Goal: Information Seeking & Learning: Learn about a topic

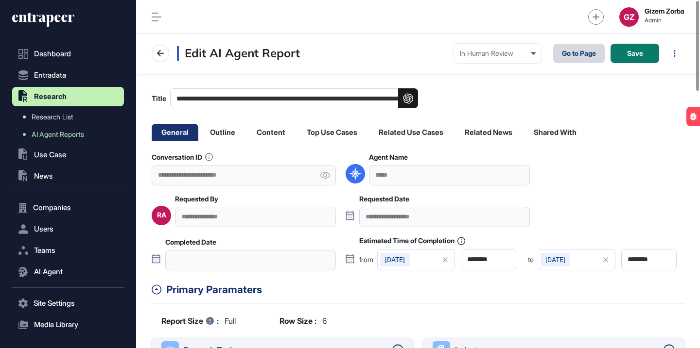
click at [568, 56] on link "Go to Page" at bounding box center [579, 53] width 52 height 19
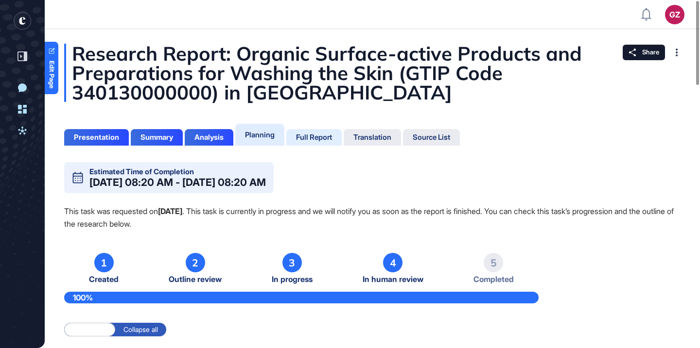
click at [324, 144] on div "Full Report" at bounding box center [313, 137] width 55 height 17
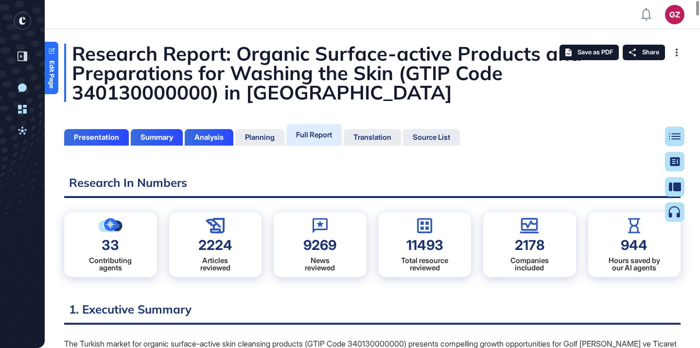
scroll to position [300, 2]
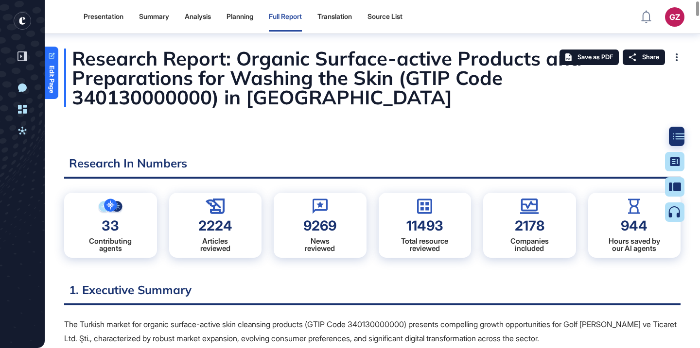
click at [670, 139] on div at bounding box center [678, 136] width 19 height 19
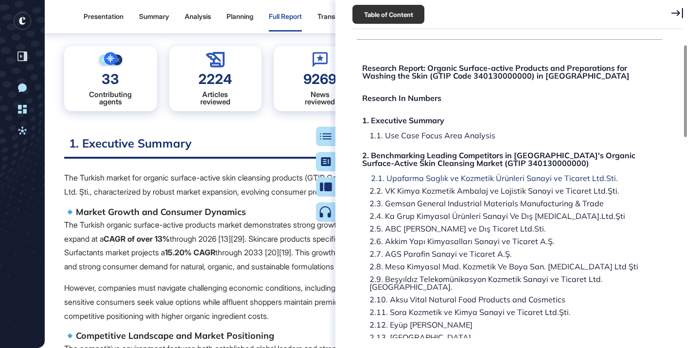
scroll to position [30, 0]
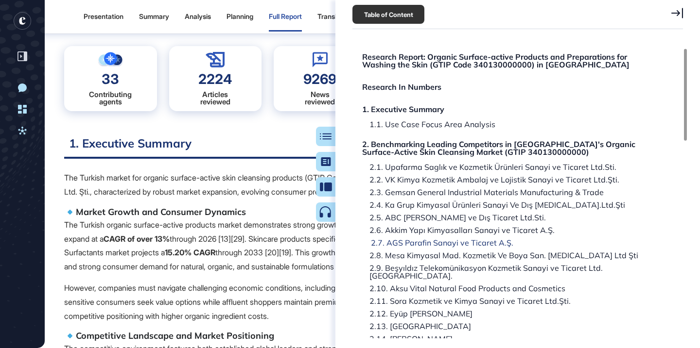
click at [441, 241] on div "2.7. AGS Parafin Sanayi ve Ticaret A.Ş." at bounding box center [438, 243] width 150 height 8
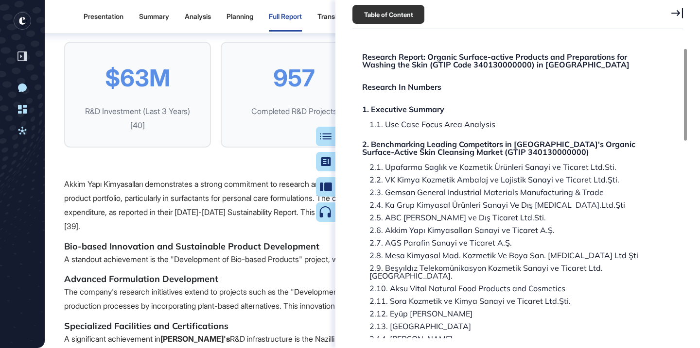
scroll to position [8084, 0]
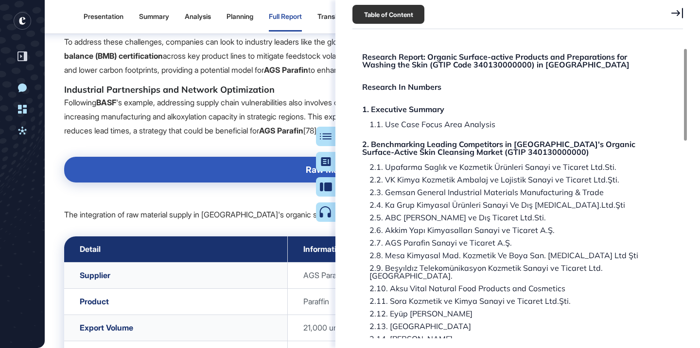
click at [448, 227] on div "2.6. Akkim Yapı Kimyasalları Sanayi ve Ticaret A.Ş." at bounding box center [459, 230] width 192 height 8
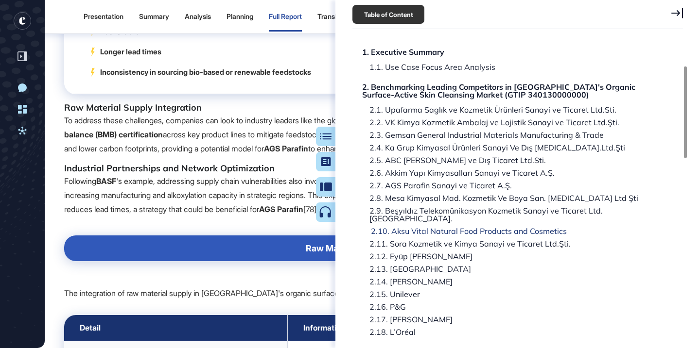
scroll to position [95, 0]
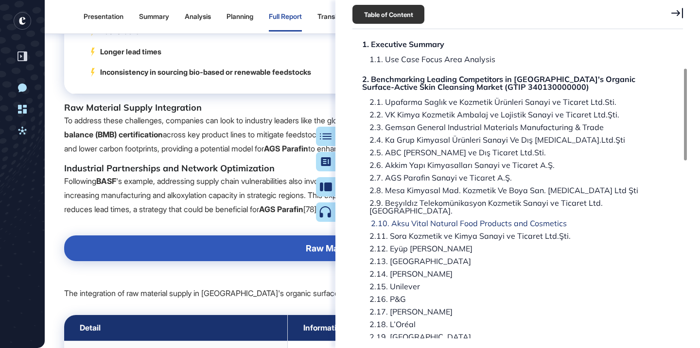
click at [443, 220] on div "2.10. Aksu Vital Natural Food Products and Cosmetics" at bounding box center [464, 224] width 203 height 8
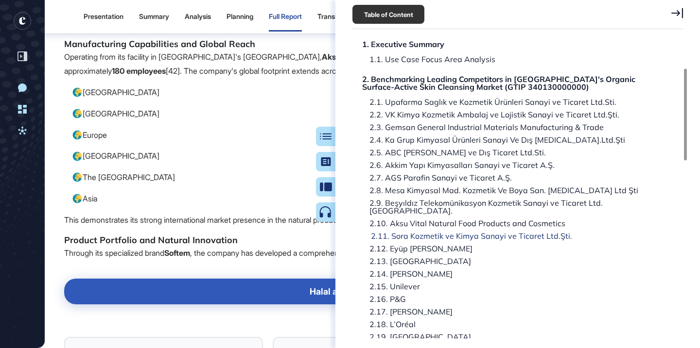
click at [441, 232] on div "2.11. Sora Kozmetik ve Kimya Sanayi ve Ticaret Ltd.Şti." at bounding box center [467, 236] width 208 height 8
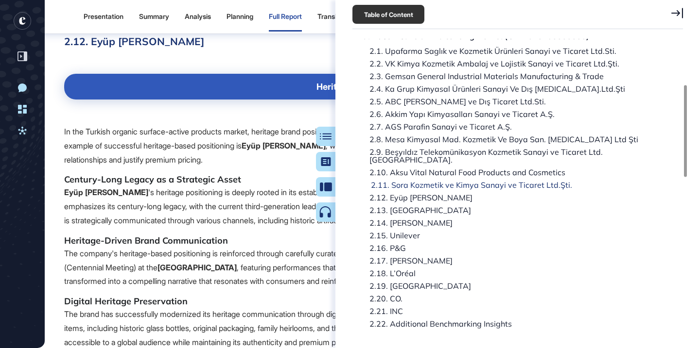
scroll to position [149, 0]
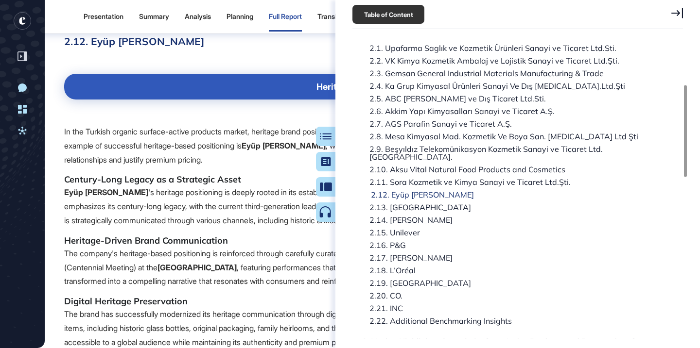
click at [420, 191] on div "2.12. Eyüp Sabri Tuncer" at bounding box center [418, 195] width 110 height 8
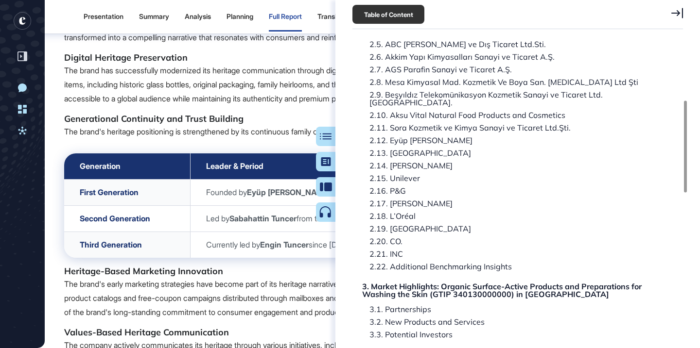
scroll to position [199, 0]
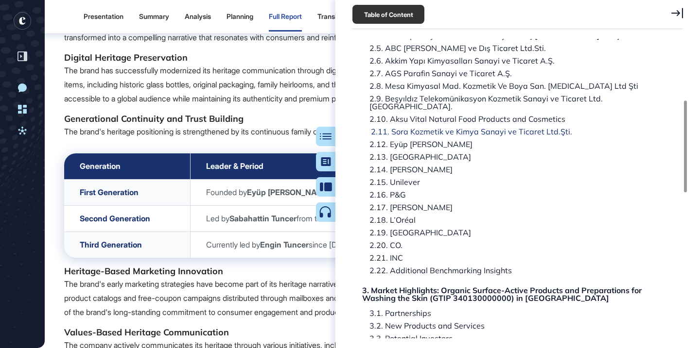
click at [405, 128] on div "2.11. Sora Kozmetik ve Kimya Sanayi ve Ticaret Ltd.Şti." at bounding box center [467, 132] width 208 height 8
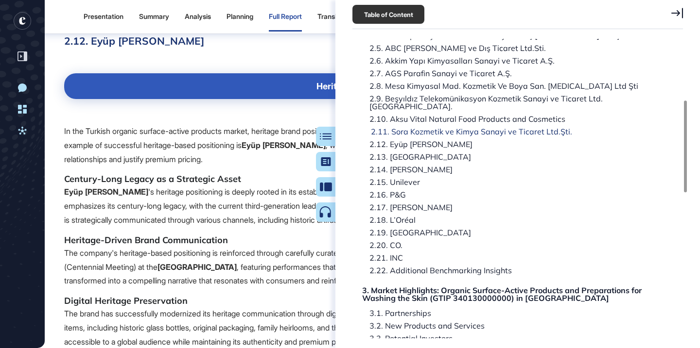
scroll to position [0, 0]
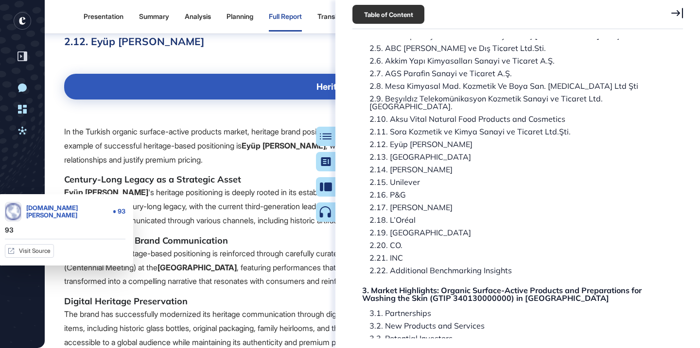
click at [70, 17] on link "93" at bounding box center [71, 12] width 12 height 12
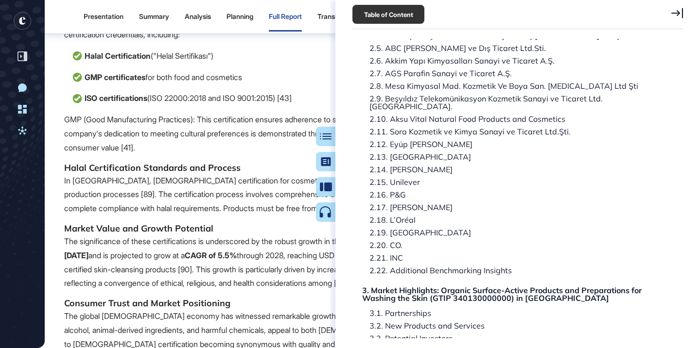
scroll to position [10584, 0]
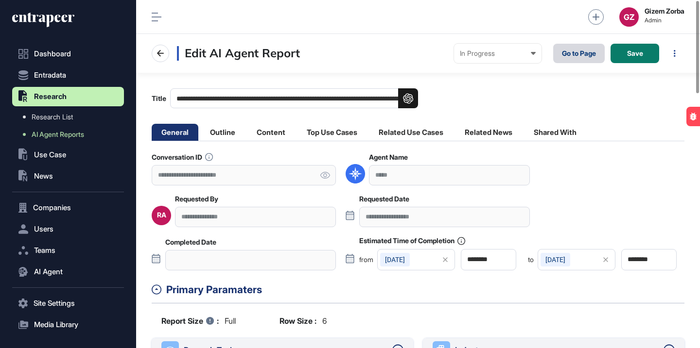
click at [568, 61] on link "Go to Page" at bounding box center [579, 53] width 52 height 19
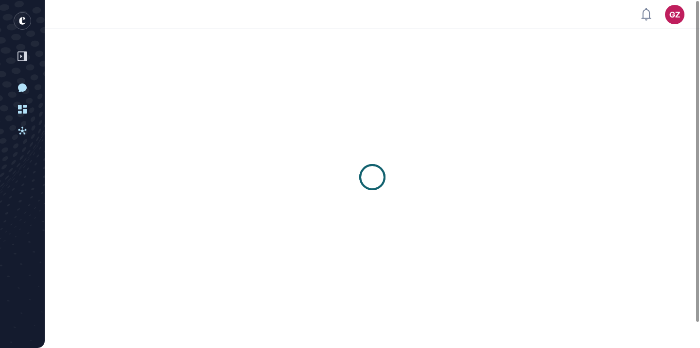
scroll to position [0, 0]
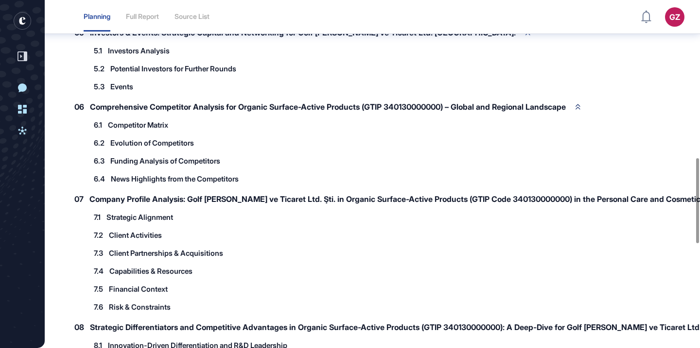
scroll to position [1046, 0]
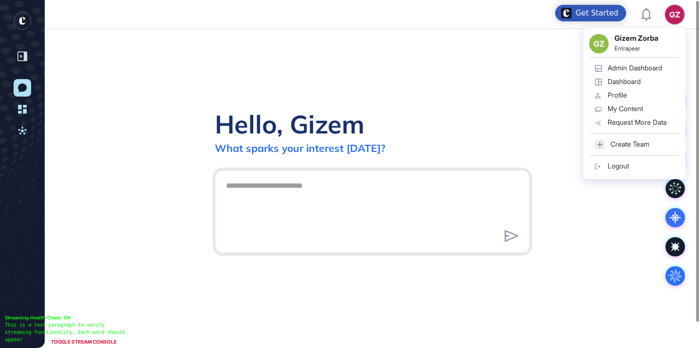
click at [640, 71] on div "Admin Dashboard" at bounding box center [634, 68] width 54 height 8
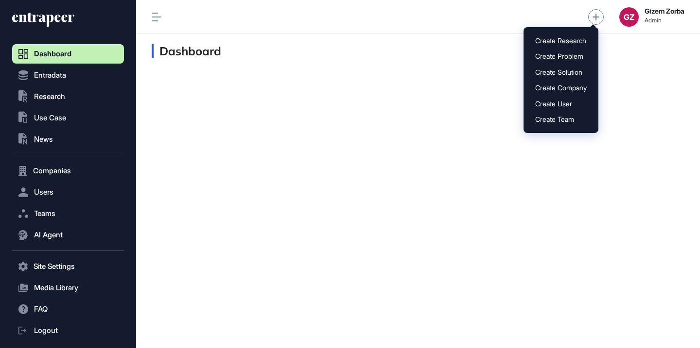
scroll to position [0, 0]
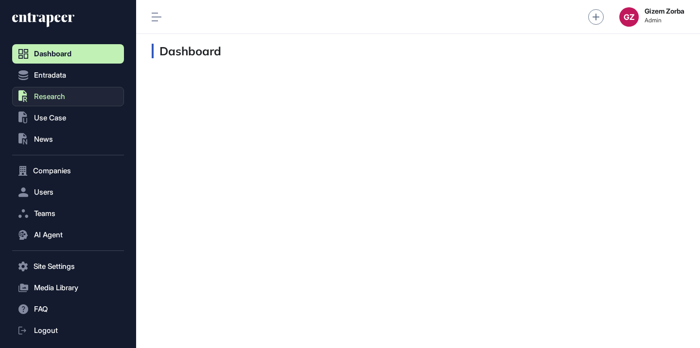
click at [70, 93] on button ".st0{fill:currentColor} Research" at bounding box center [68, 96] width 112 height 19
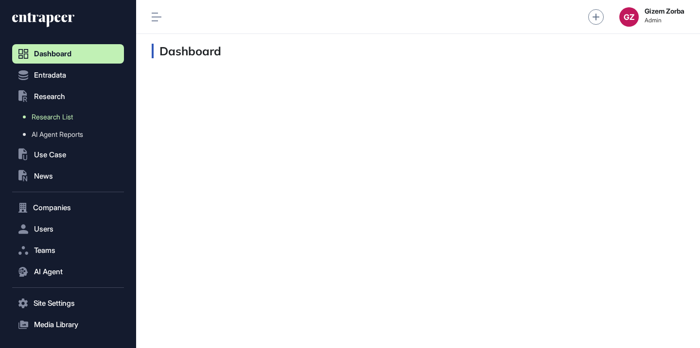
click at [60, 119] on span "Research List" at bounding box center [52, 117] width 41 height 8
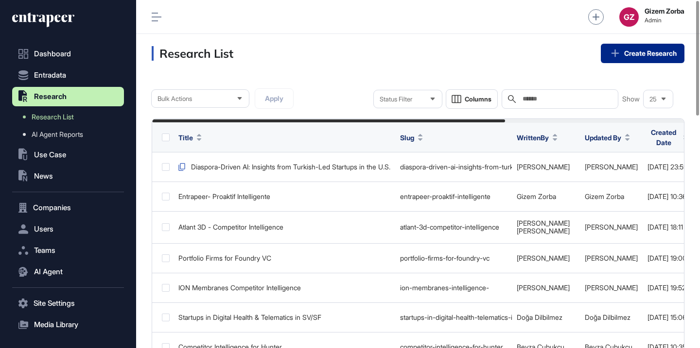
click at [616, 52] on icon at bounding box center [614, 53] width 13 height 13
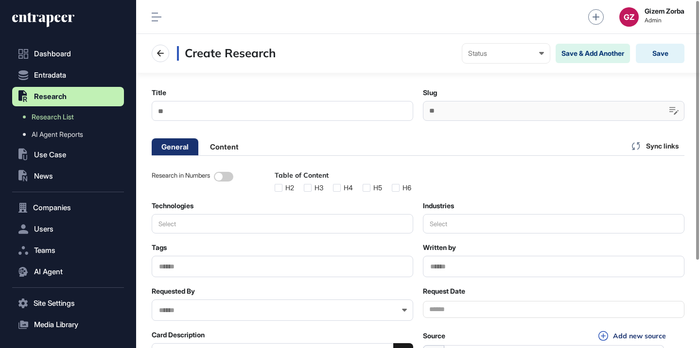
click at [279, 111] on input "Title" at bounding box center [282, 111] width 261 height 20
paste input "**********"
type input "**********"
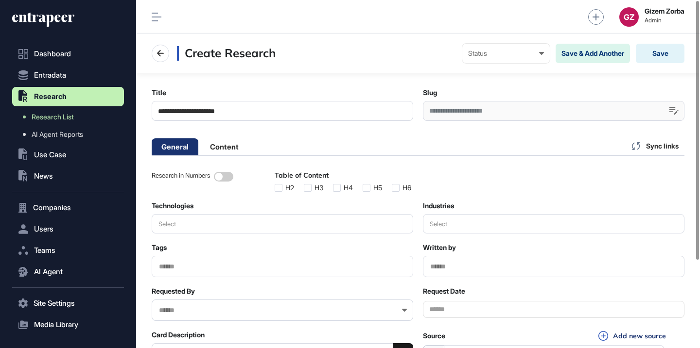
type input "**********"
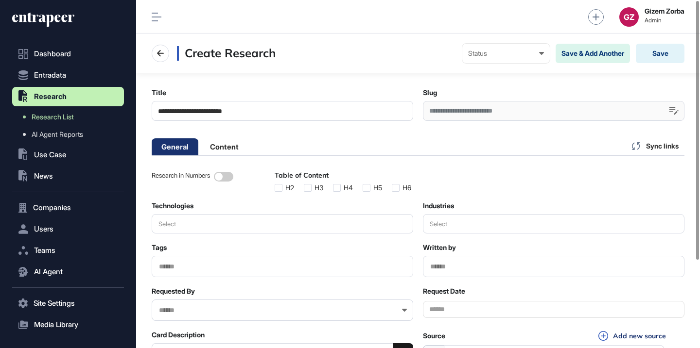
type input "**********"
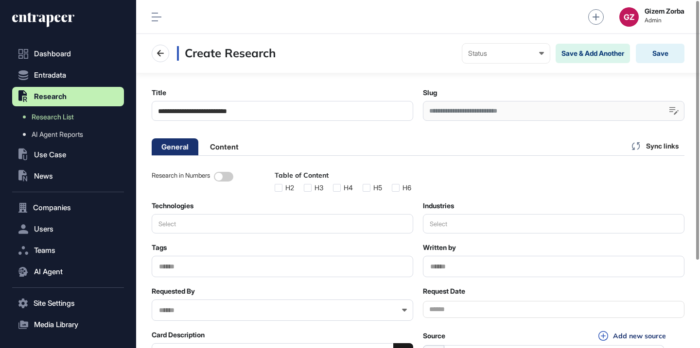
type input "**********"
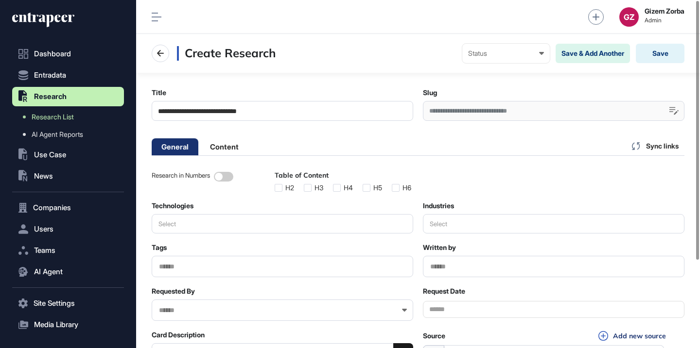
type input "**********"
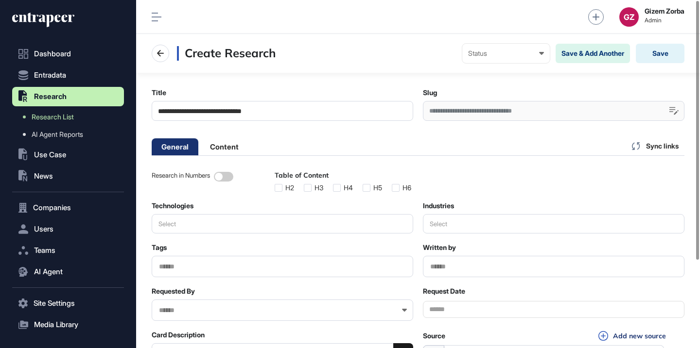
type input "**********"
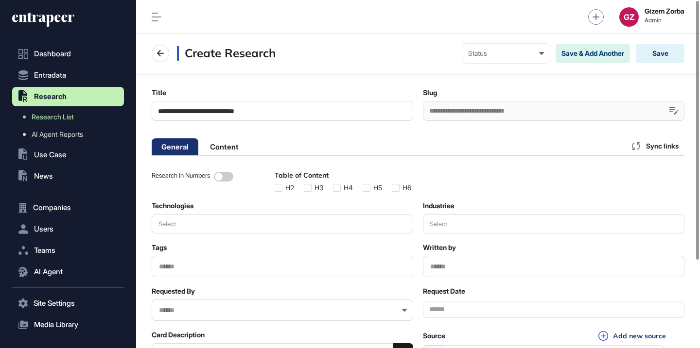
type input "**********"
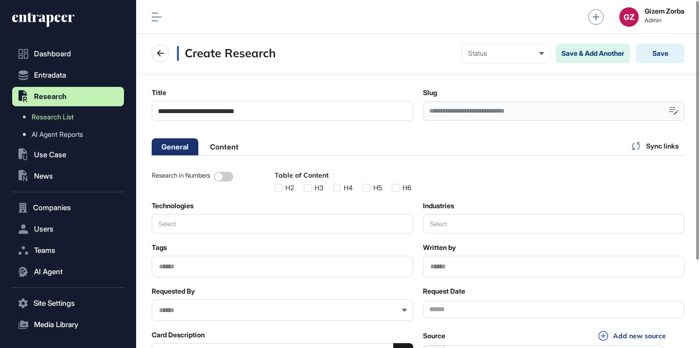
type input "**********"
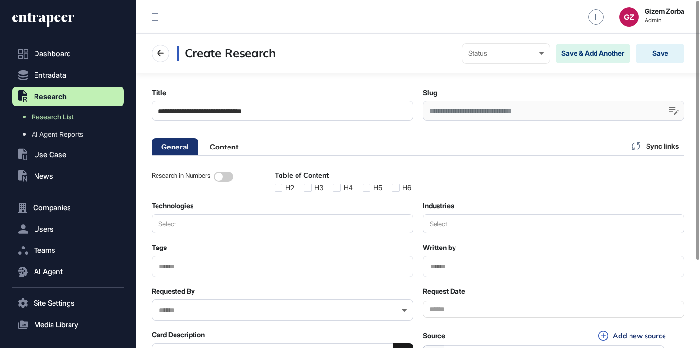
type input "**********"
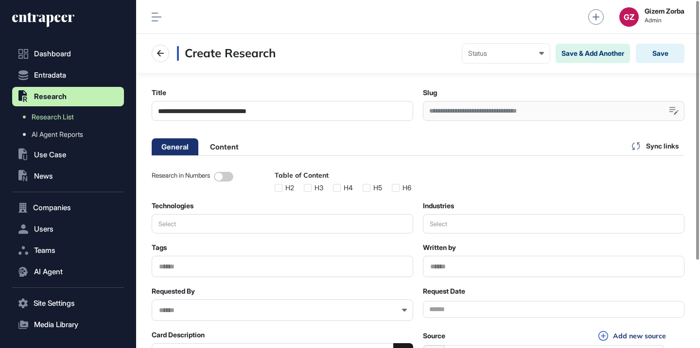
type input "**********"
click at [568, 112] on div "**********" at bounding box center [553, 111] width 261 height 20
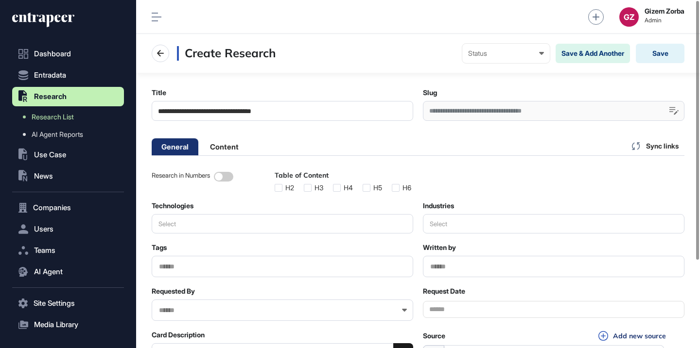
click at [568, 112] on div "**********" at bounding box center [553, 111] width 261 height 20
click at [544, 111] on div "**********" at bounding box center [553, 111] width 261 height 20
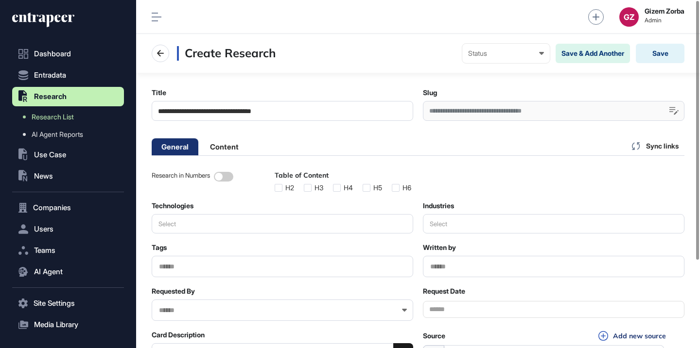
click at [347, 189] on div "H4" at bounding box center [343, 188] width 20 height 8
click at [341, 189] on label at bounding box center [337, 188] width 8 height 8
click at [370, 187] on label at bounding box center [366, 188] width 8 height 8
click at [399, 188] on label at bounding box center [396, 188] width 8 height 8
click at [653, 52] on button "Save" at bounding box center [660, 53] width 49 height 19
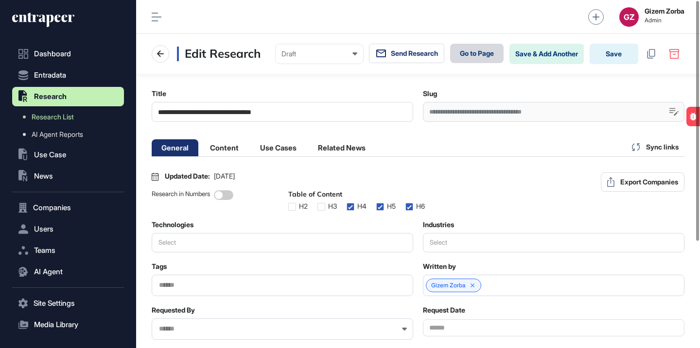
click at [485, 57] on link "Go to Page" at bounding box center [476, 53] width 53 height 19
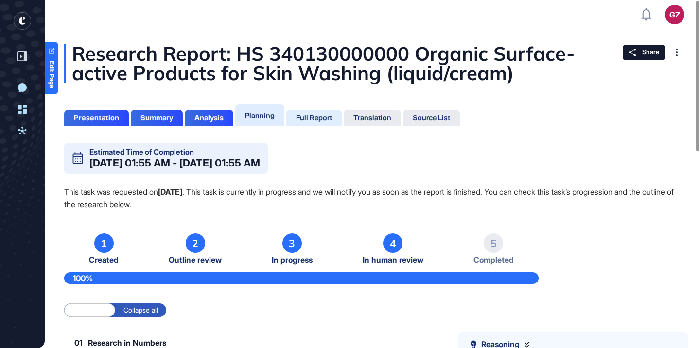
click at [314, 116] on div "Full Report" at bounding box center [314, 118] width 36 height 9
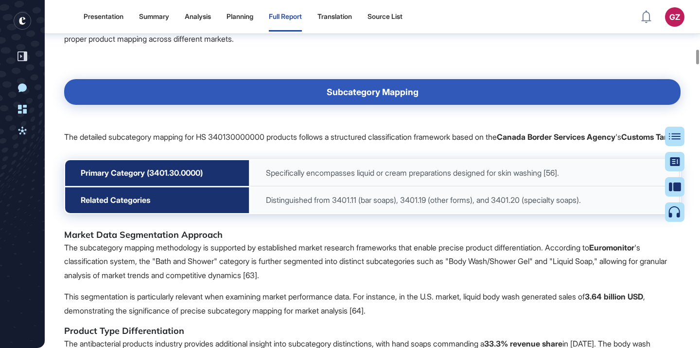
scroll to position [5863, 0]
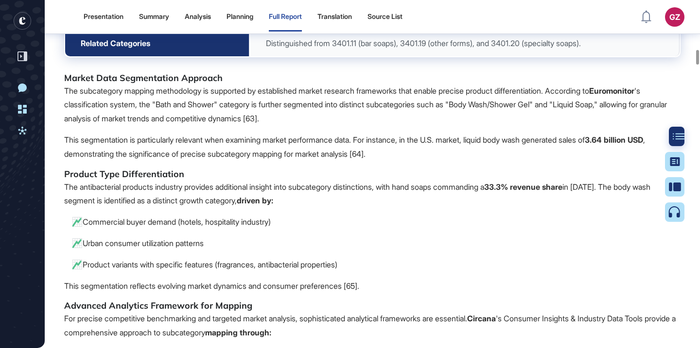
click at [681, 133] on icon at bounding box center [678, 136] width 12 height 6
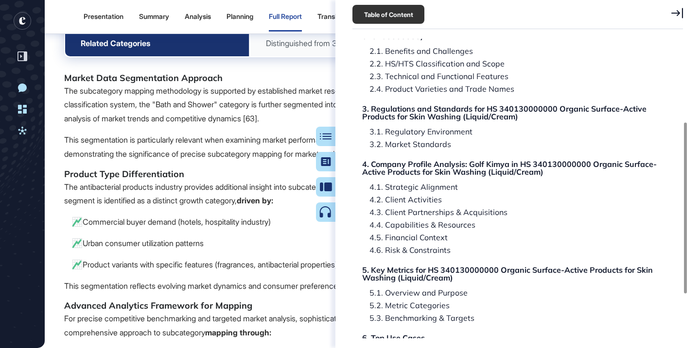
scroll to position [147, 0]
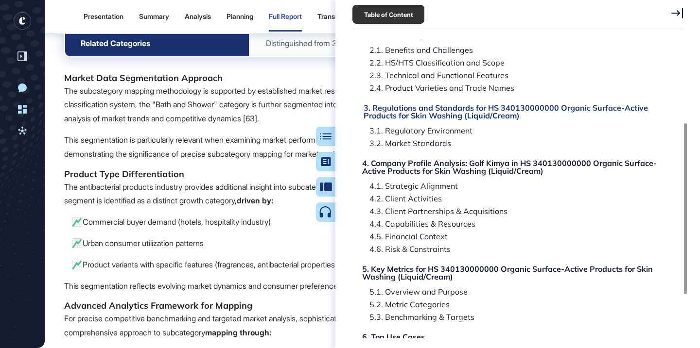
click at [484, 111] on div "3. Regulations and Standards for HS 340130000000 Organic Surface-Active Product…" at bounding box center [510, 112] width 295 height 16
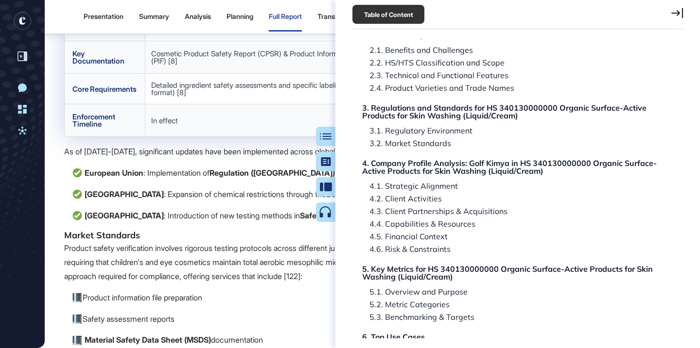
scroll to position [14033, 0]
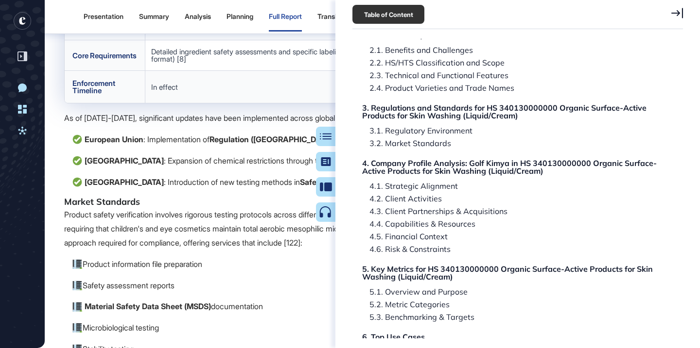
click at [325, 136] on icon at bounding box center [330, 136] width 12 height 7
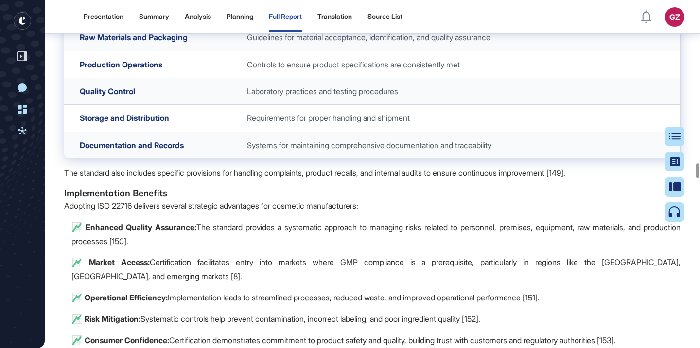
scroll to position [19511, 0]
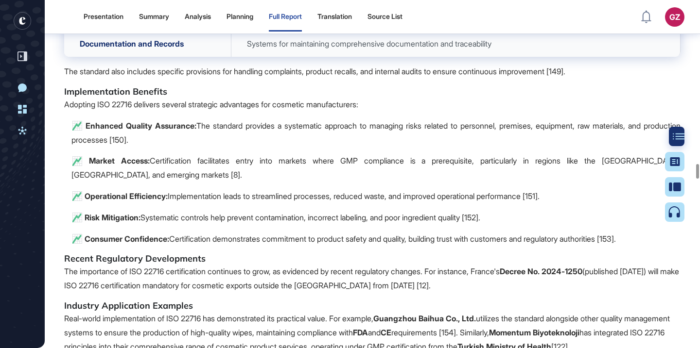
click at [677, 139] on icon at bounding box center [678, 136] width 12 height 7
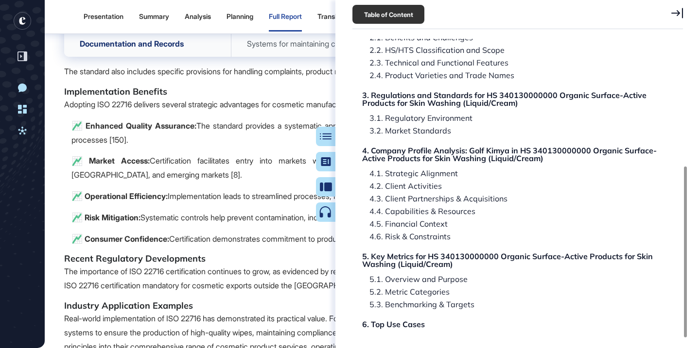
scroll to position [223, 0]
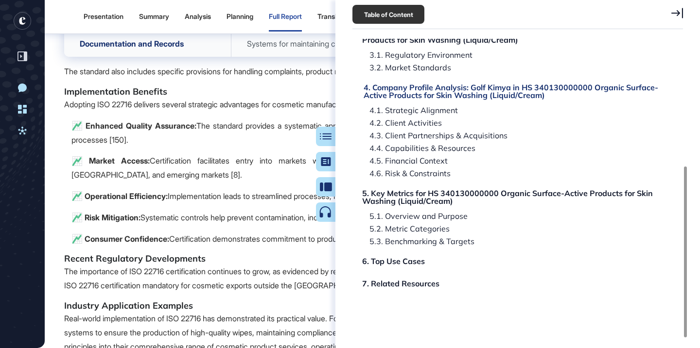
click at [440, 96] on div "4. Company Profile Analysis: Golf Kimya in HS 340130000000 Organic Surface-Acti…" at bounding box center [510, 92] width 295 height 16
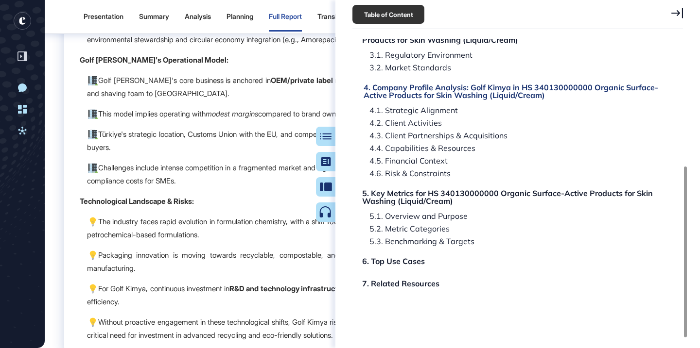
scroll to position [22147, 0]
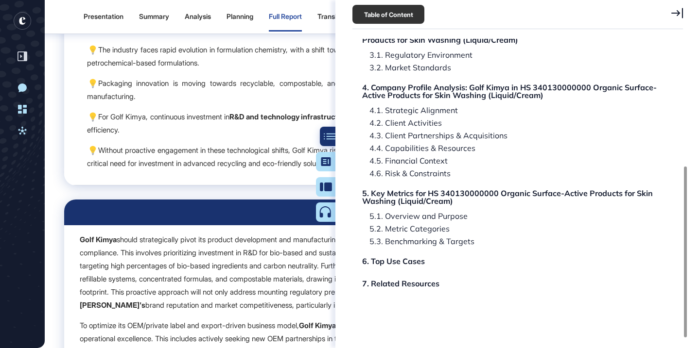
click at [331, 133] on icon at bounding box center [330, 136] width 12 height 7
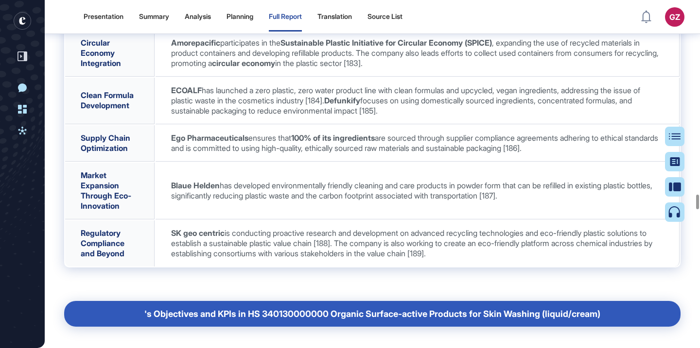
scroll to position [23243, 0]
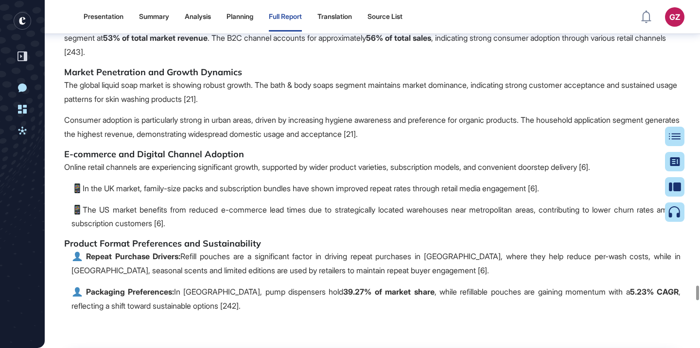
scroll to position [34055, 0]
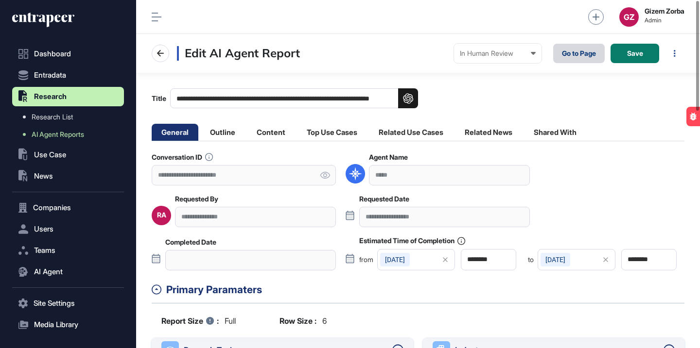
click at [559, 52] on link "Go to Page" at bounding box center [579, 53] width 52 height 19
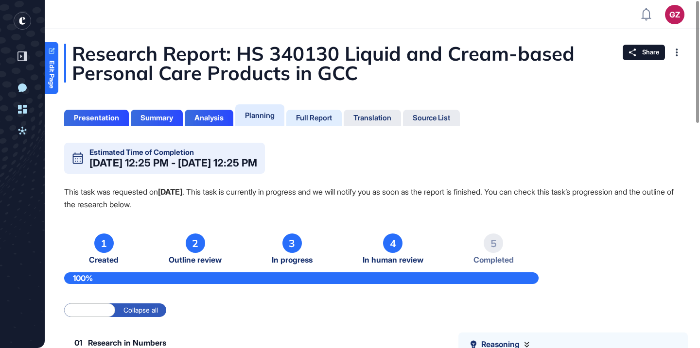
click at [316, 122] on div "Full Report" at bounding box center [314, 118] width 36 height 9
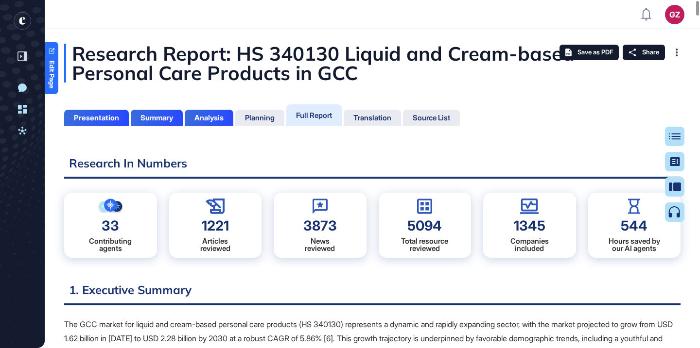
scroll to position [4, 0]
click at [676, 140] on div at bounding box center [678, 136] width 19 height 19
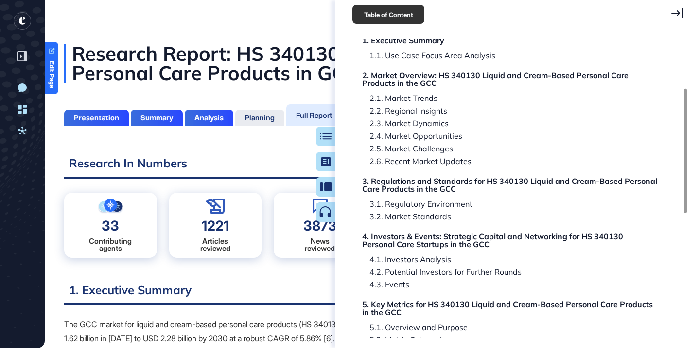
scroll to position [118, 0]
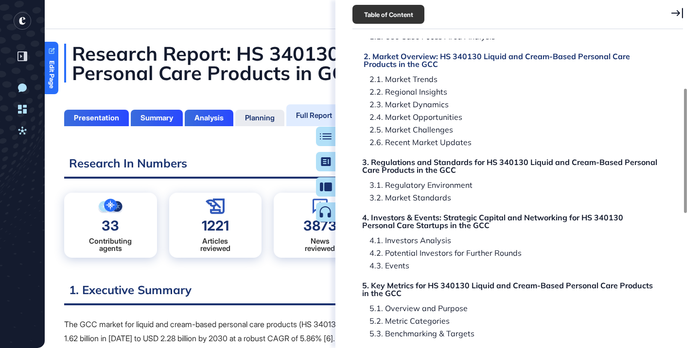
click at [498, 62] on div "2. Market Overview: HS 340130 Liquid and Cream-Based Personal Care Products in …" at bounding box center [510, 60] width 295 height 16
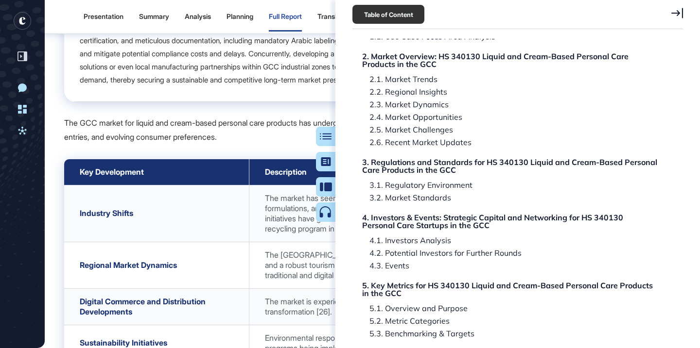
scroll to position [2329, 0]
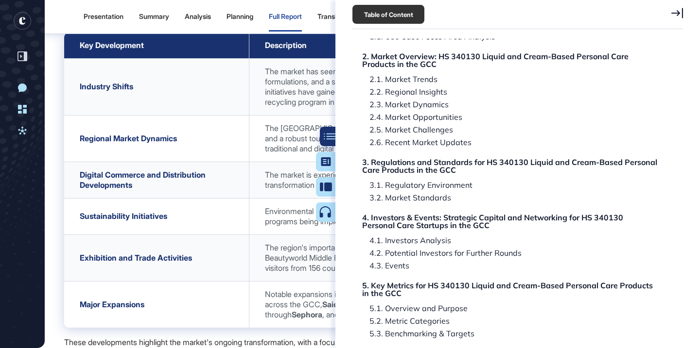
click at [325, 137] on icon at bounding box center [330, 136] width 12 height 7
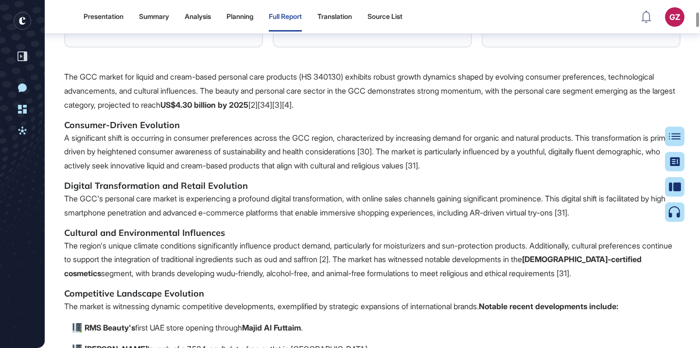
scroll to position [2972, 0]
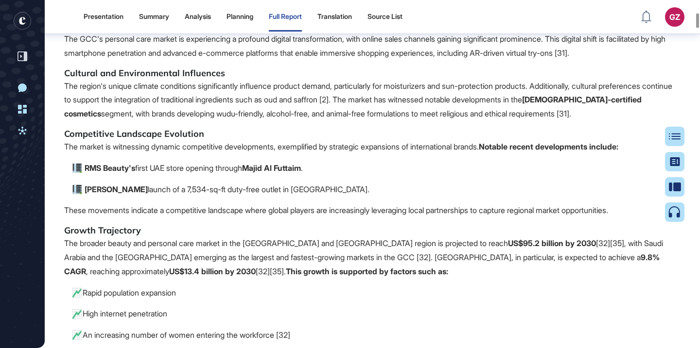
click at [667, 138] on div at bounding box center [674, 174] width 19 height 95
click at [673, 138] on icon at bounding box center [678, 136] width 12 height 6
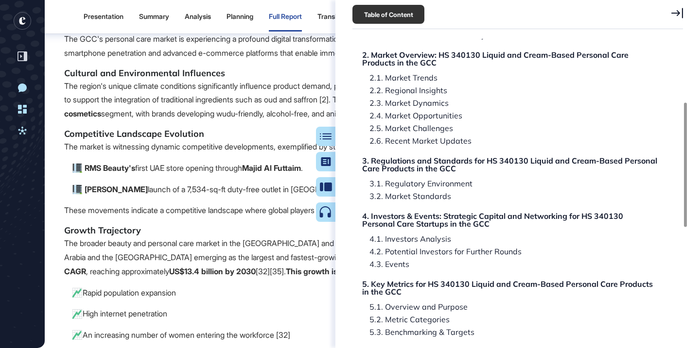
scroll to position [151, 0]
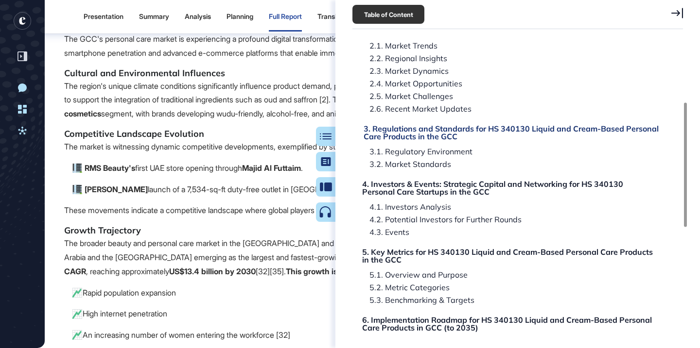
click at [438, 138] on div "3. Regulations and Standards for HS 340130 Liquid and Cream-Based Personal Care…" at bounding box center [510, 133] width 295 height 16
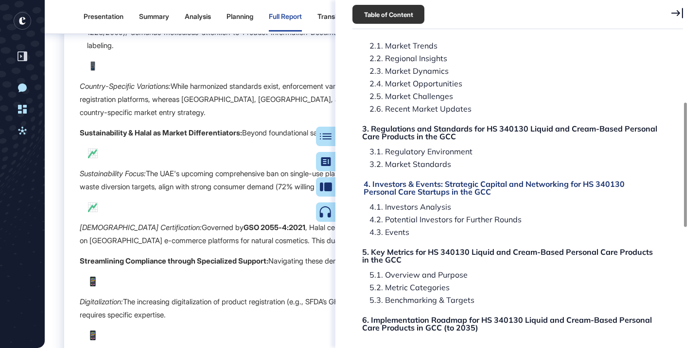
click at [425, 189] on div "4. Investors & Events: Strategic Capital and Networking for HS 340130 Personal …" at bounding box center [510, 188] width 295 height 16
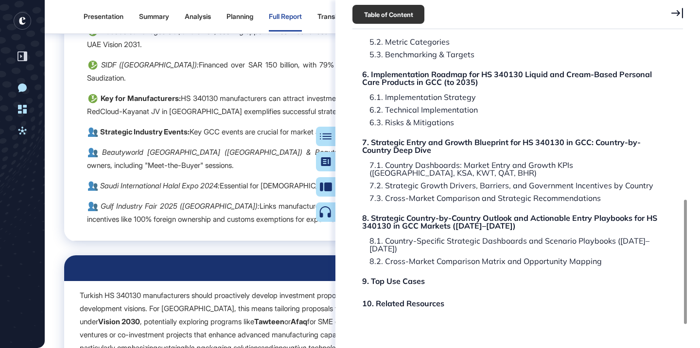
scroll to position [417, 0]
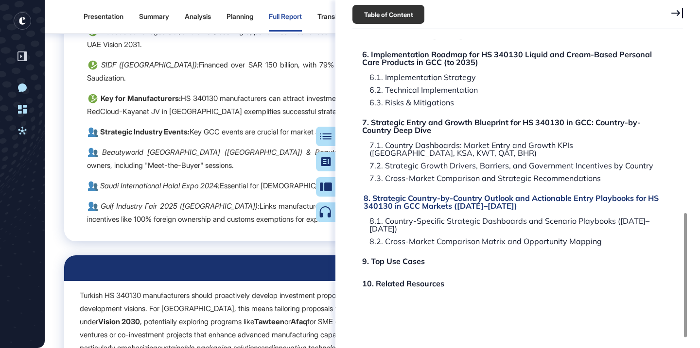
click at [425, 201] on div "8. Strategic Country-by-Country Outlook and Actionable Entry Playbooks for HS 3…" at bounding box center [510, 202] width 295 height 16
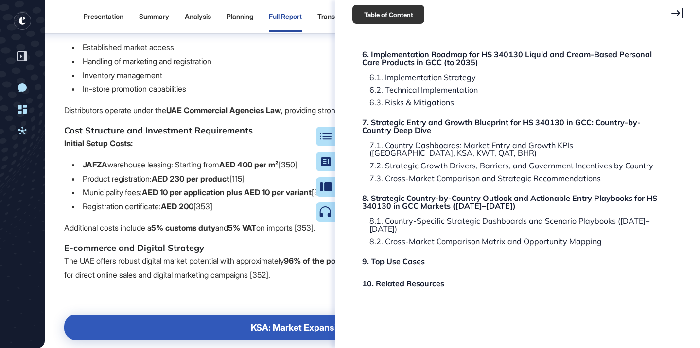
scroll to position [71456, 0]
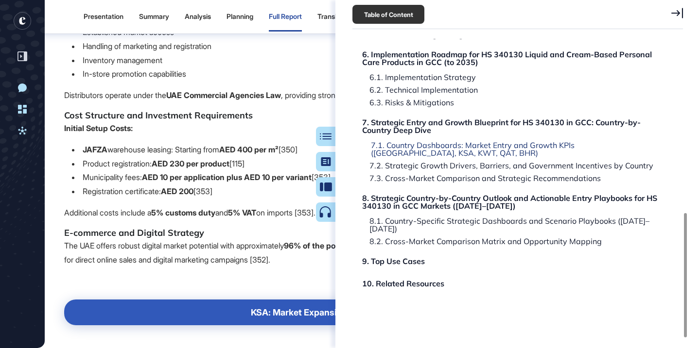
click at [415, 146] on div "7.1. Country Dashboards: Market Entry and Growth KPIs ([GEOGRAPHIC_DATA], KSA, …" at bounding box center [510, 149] width 295 height 16
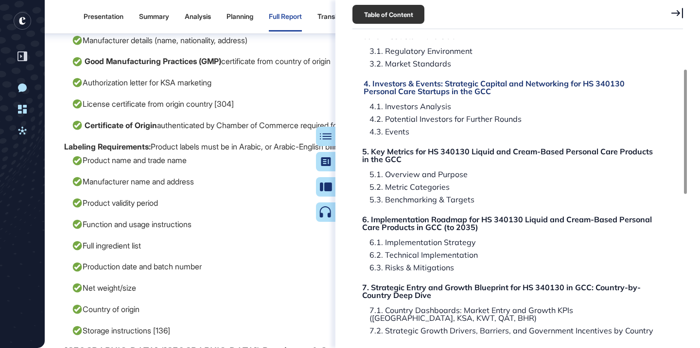
scroll to position [0, 0]
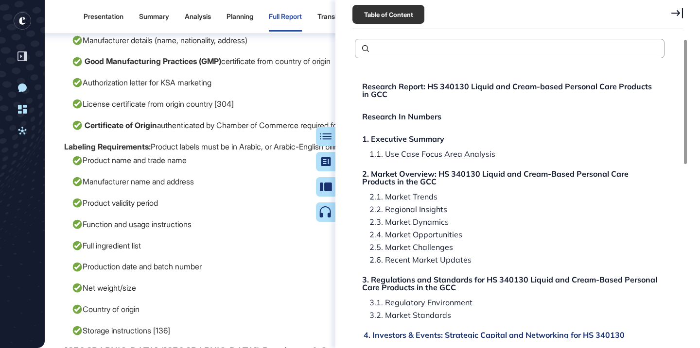
click at [419, 89] on div "Research Report: HS 340130 Liquid and Cream-based Personal Care Products in GCC" at bounding box center [509, 91] width 295 height 16
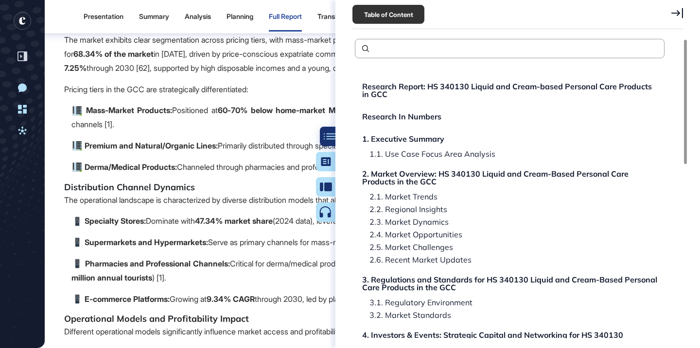
scroll to position [63, 0]
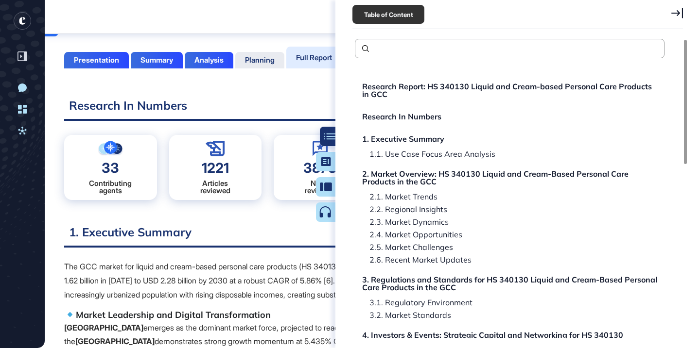
click at [318, 131] on div at bounding box center [325, 174] width 19 height 95
click at [326, 128] on div at bounding box center [329, 136] width 19 height 19
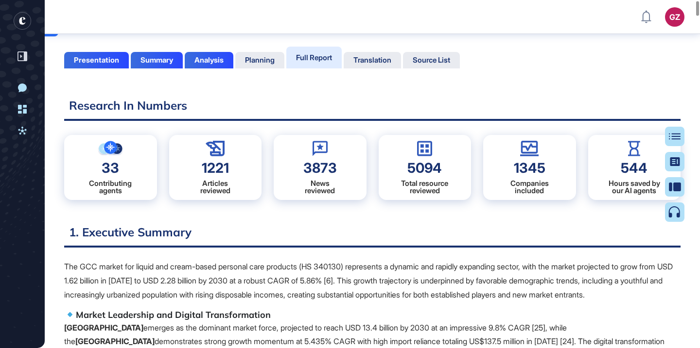
scroll to position [0, 0]
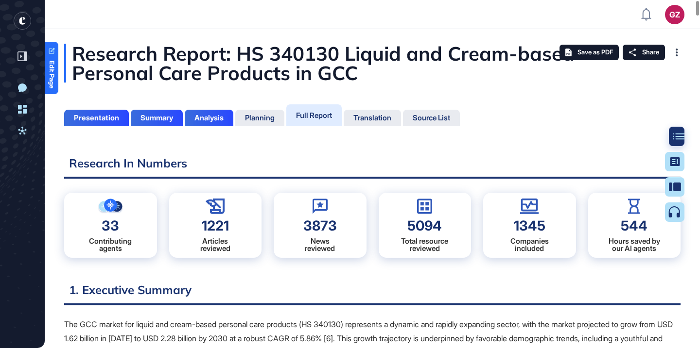
click at [675, 135] on icon at bounding box center [678, 136] width 12 height 7
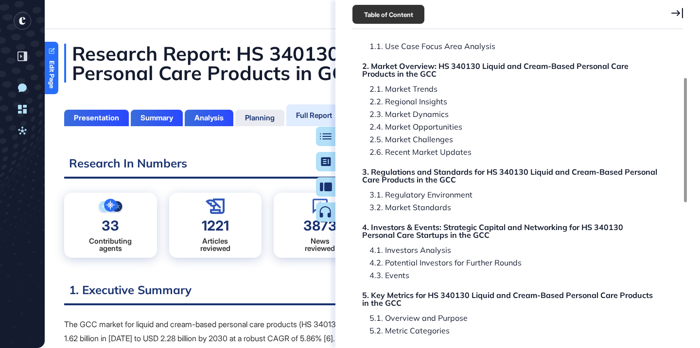
scroll to position [129, 0]
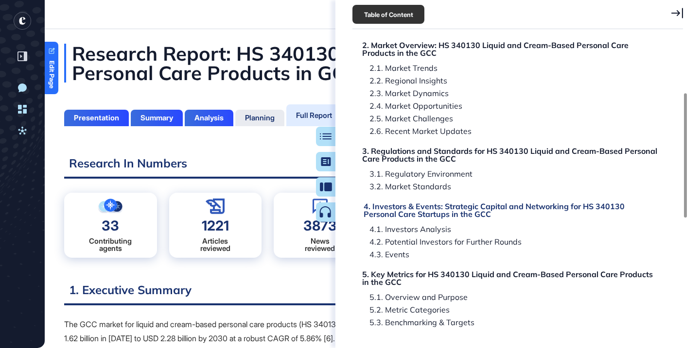
click at [460, 209] on div "4. Investors & Events: Strategic Capital and Networking for HS 340130 Personal …" at bounding box center [510, 211] width 295 height 16
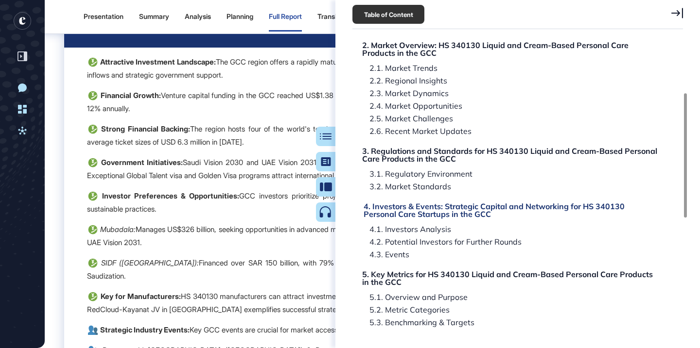
scroll to position [27938, 0]
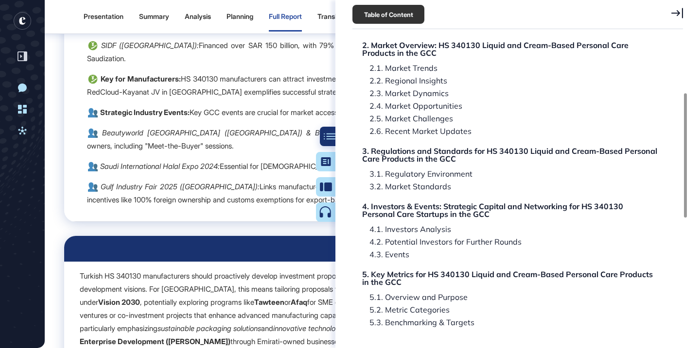
click at [328, 140] on div at bounding box center [329, 136] width 19 height 19
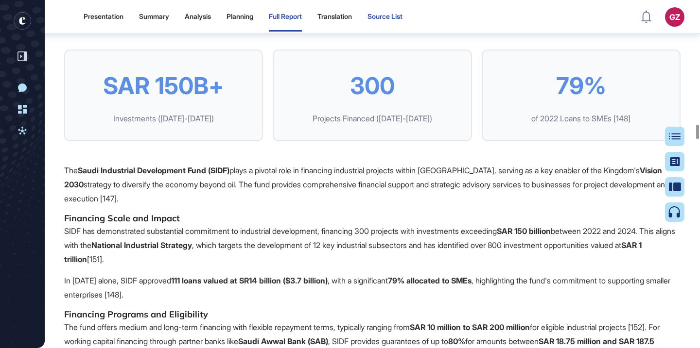
scroll to position [29718, 0]
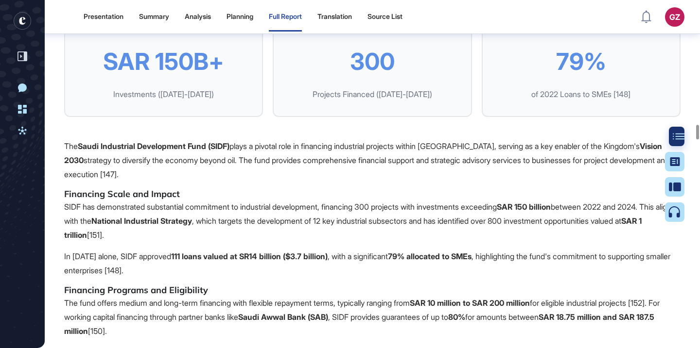
click at [676, 136] on icon at bounding box center [678, 136] width 12 height 6
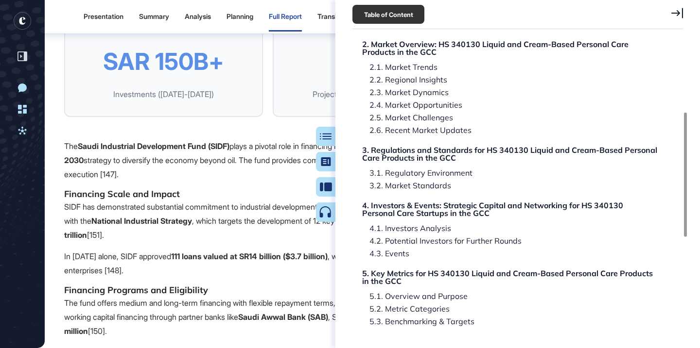
scroll to position [175, 0]
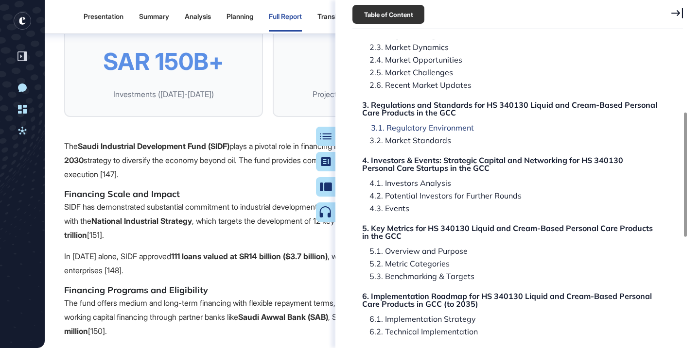
click at [461, 126] on div "3.1. Regulatory Environment" at bounding box center [418, 128] width 110 height 8
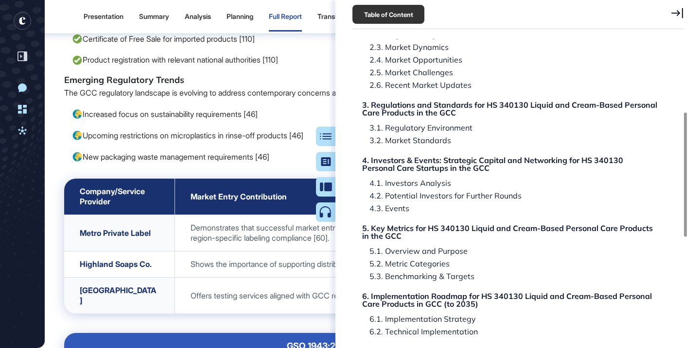
scroll to position [20988, 0]
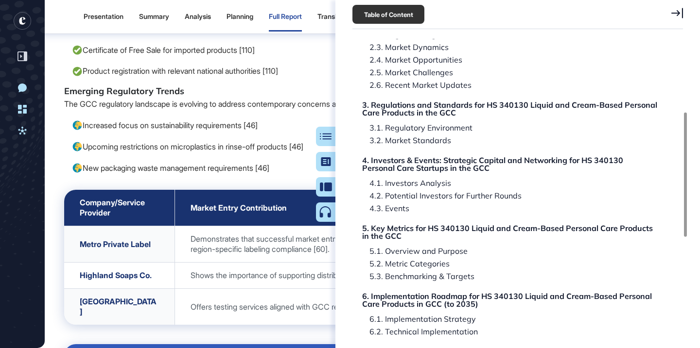
click at [321, 131] on div at bounding box center [325, 136] width 19 height 19
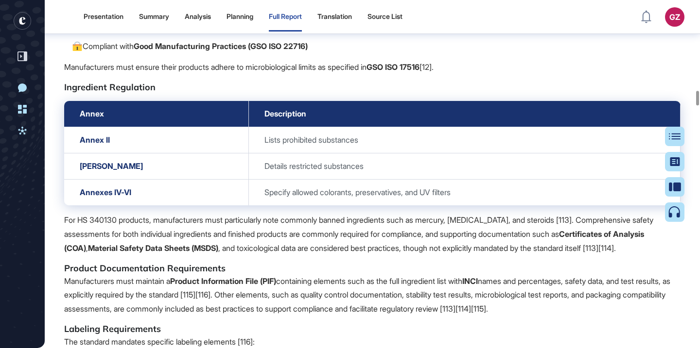
scroll to position [21576, 0]
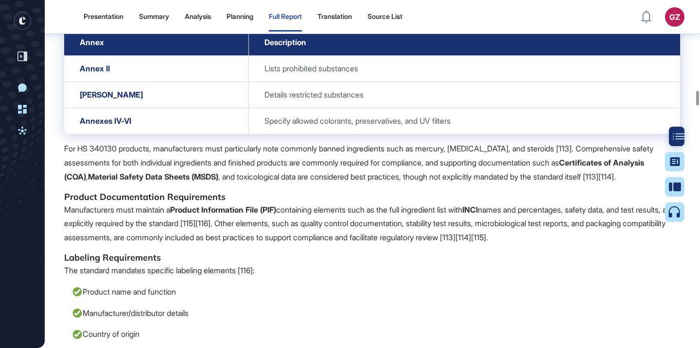
click at [680, 138] on icon at bounding box center [678, 136] width 12 height 7
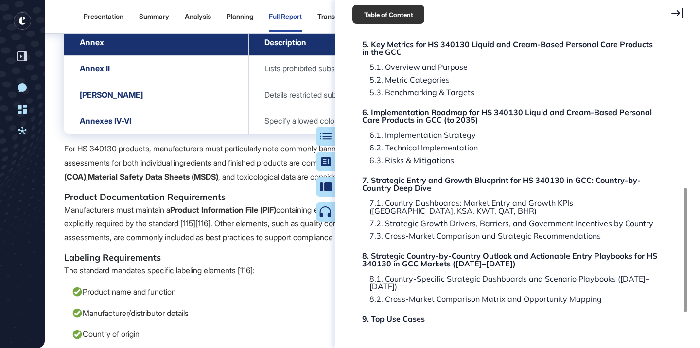
scroll to position [361, 0]
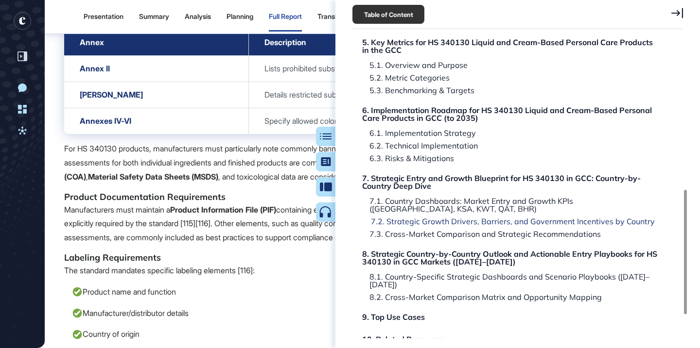
click at [445, 220] on div "7.2. Strategic Growth Drivers, Barriers, and Government Incentives by Country" at bounding box center [508, 222] width 291 height 8
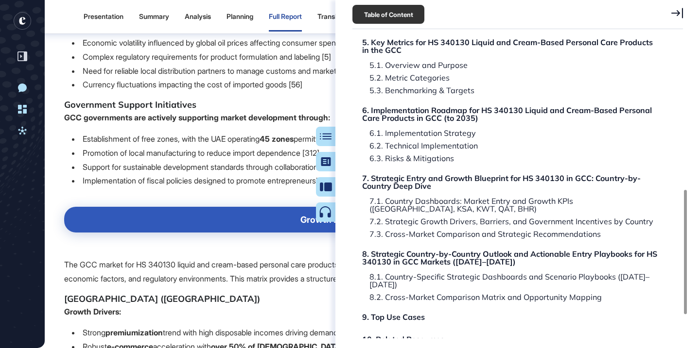
scroll to position [62166, 0]
click at [322, 130] on div at bounding box center [329, 136] width 19 height 19
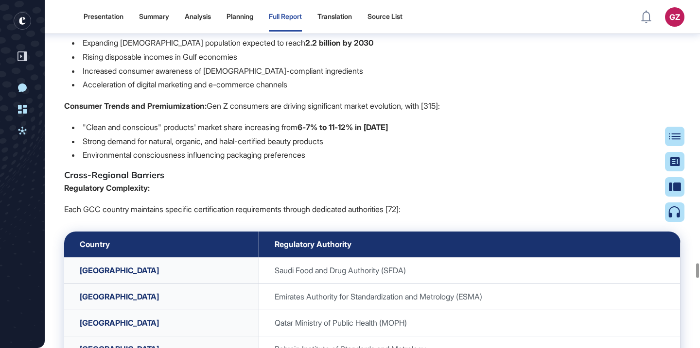
scroll to position [62952, 0]
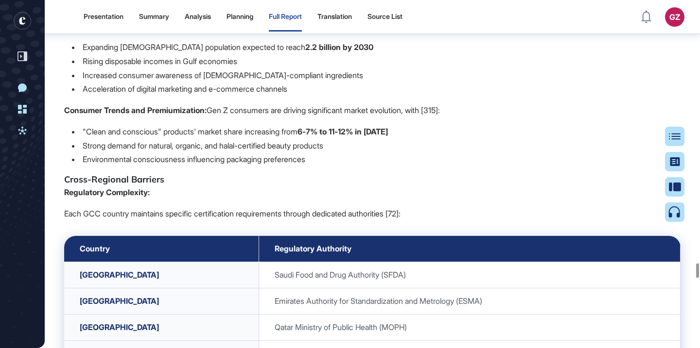
click at [390, 123] on div at bounding box center [390, 123] width 0 height 0
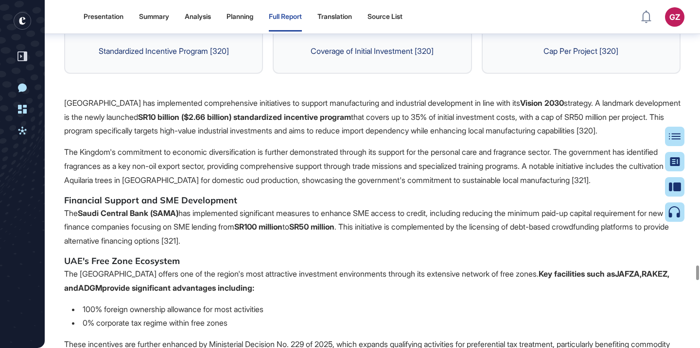
scroll to position [63836, 0]
